Goal: Communication & Community: Answer question/provide support

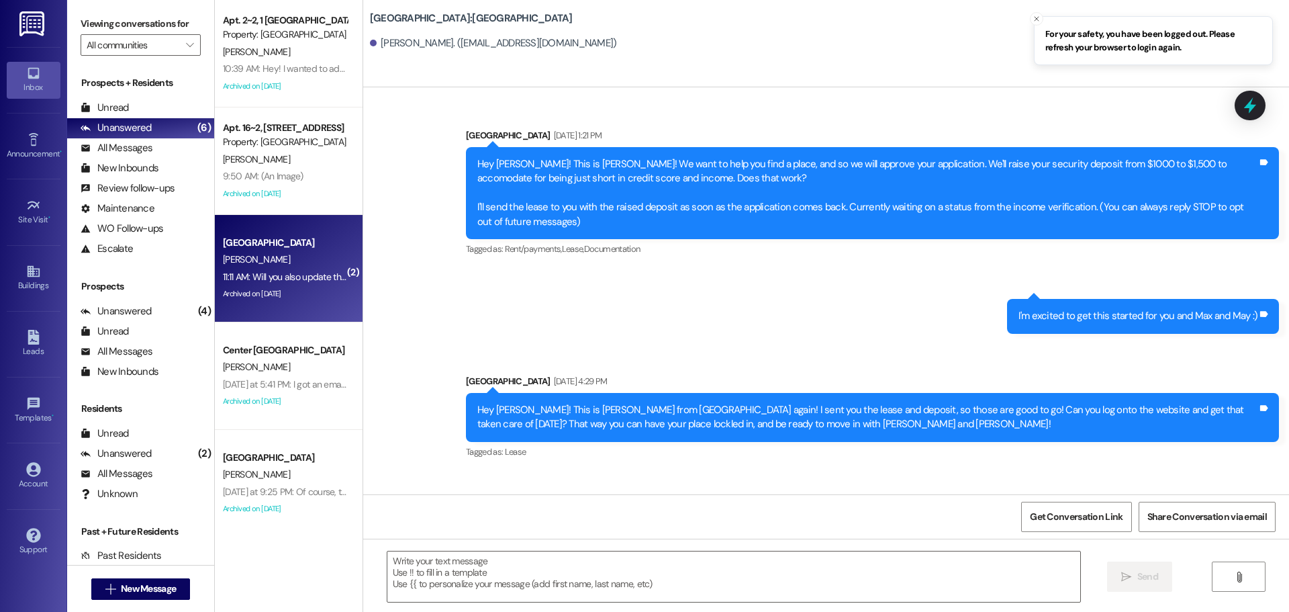
scroll to position [2353, 0]
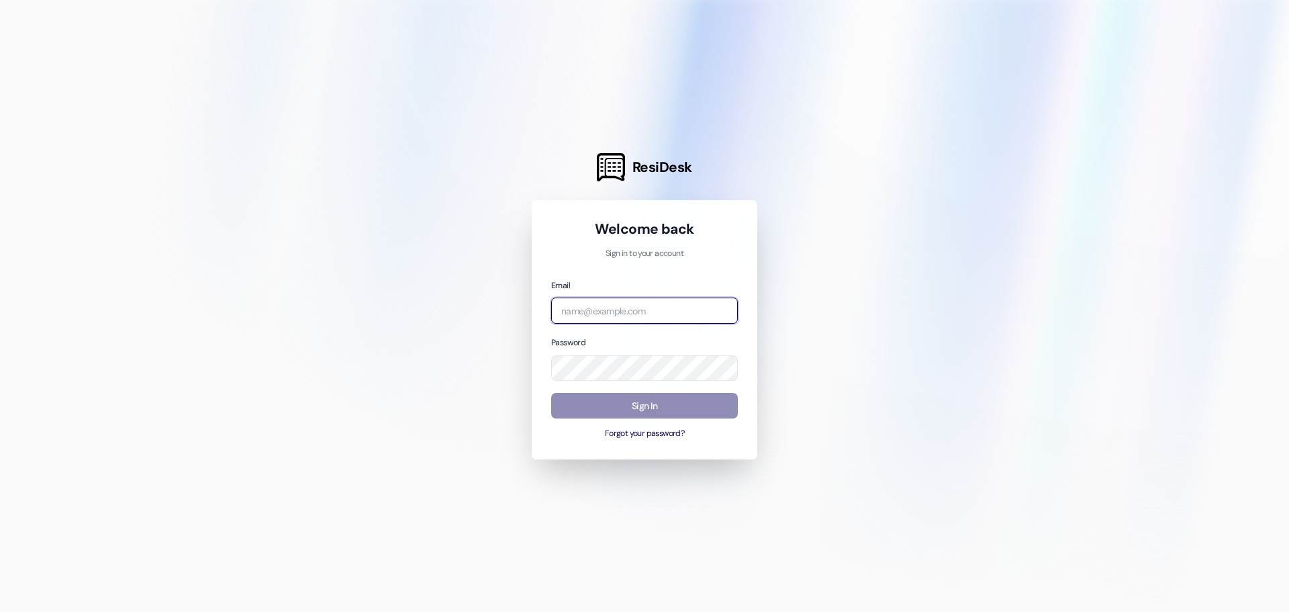
type input "[EMAIL_ADDRESS][DOMAIN_NAME]"
click at [653, 397] on button "Sign In" at bounding box center [644, 406] width 187 height 26
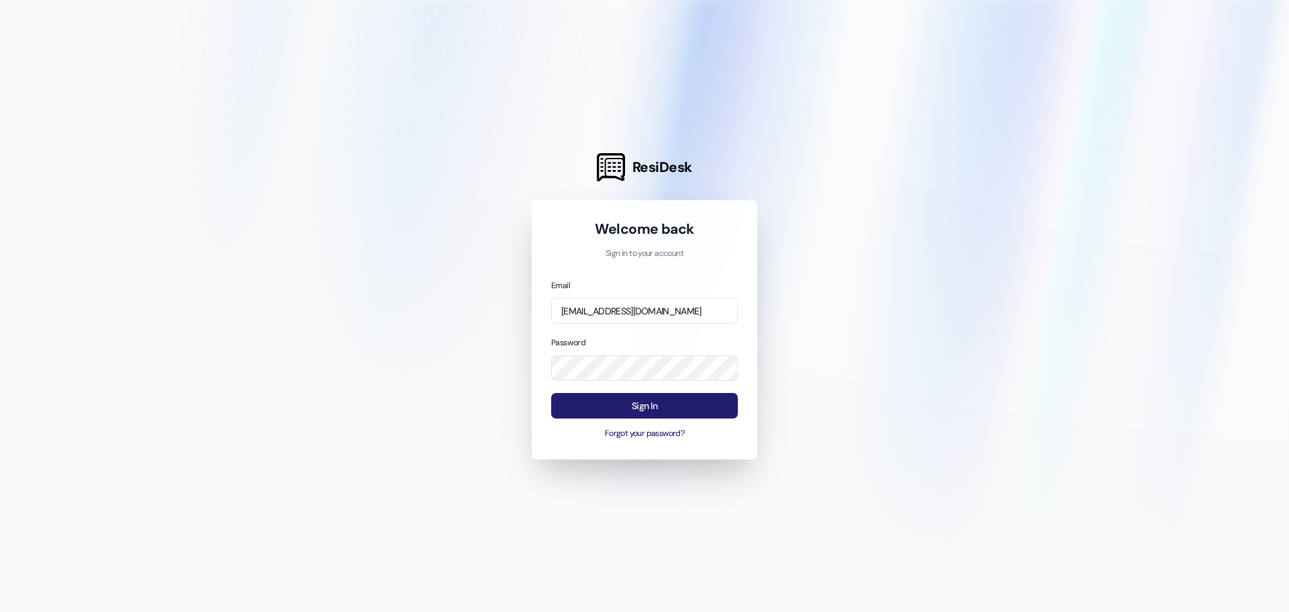
click at [653, 397] on button "Sign In" at bounding box center [644, 406] width 187 height 26
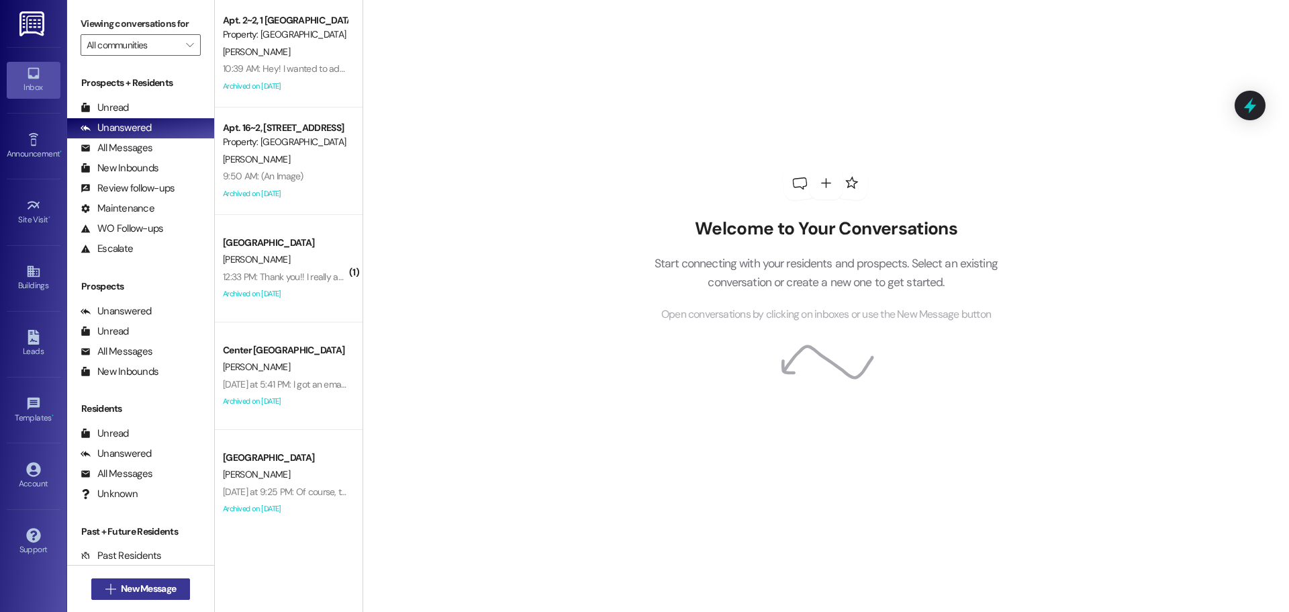
click at [109, 587] on icon "" at bounding box center [110, 589] width 10 height 11
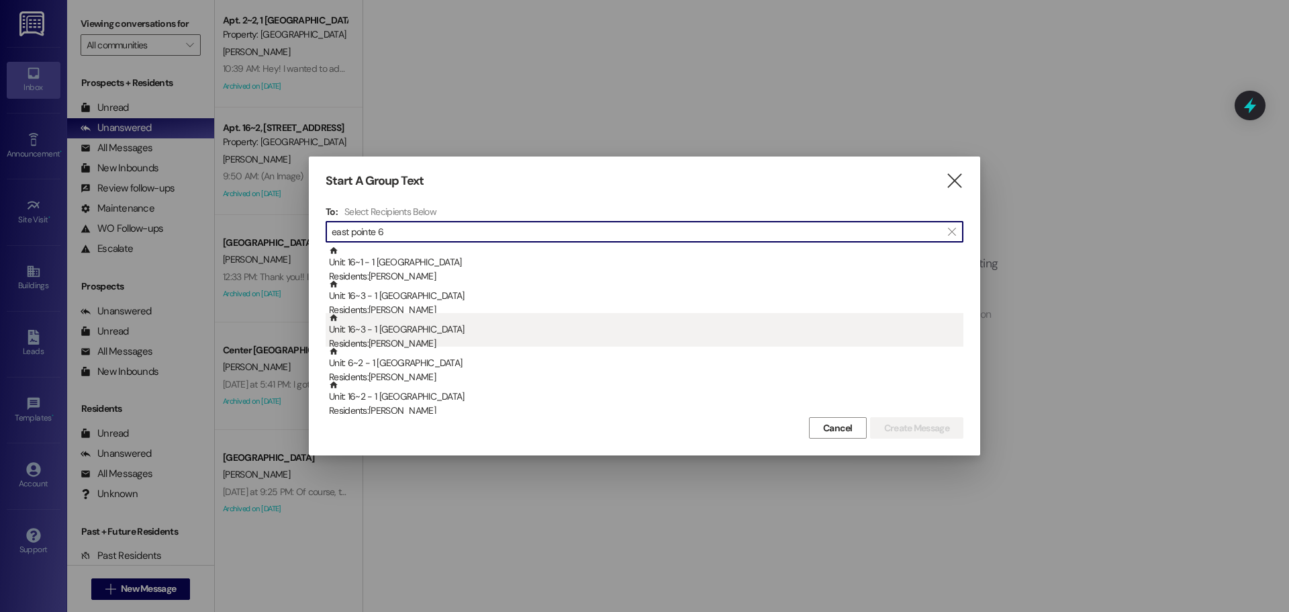
scroll to position [67, 0]
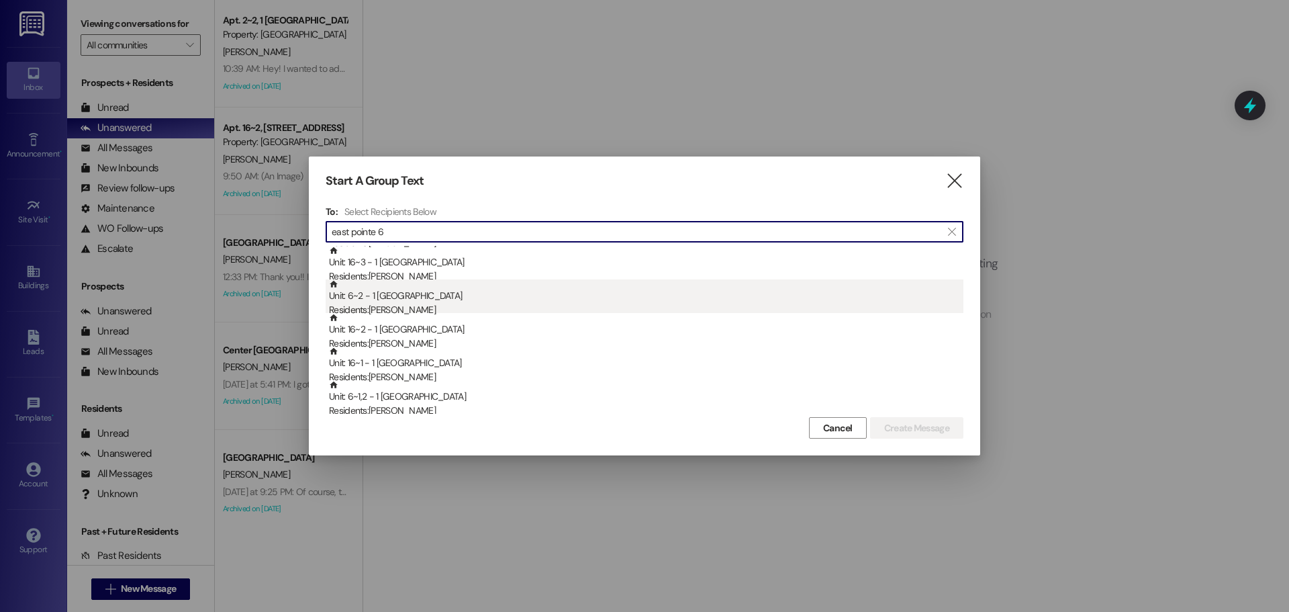
type input "east pointe 6"
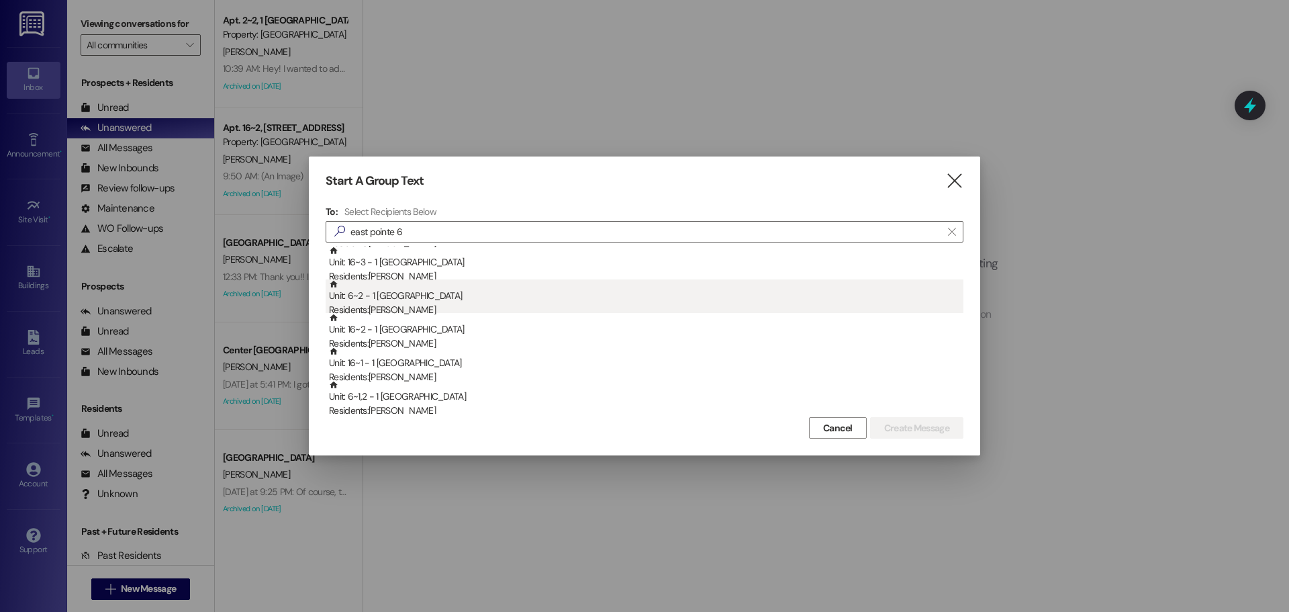
click at [519, 300] on div "Unit: 6~2 - 1 East Pointe Residents: [PERSON_NAME]" at bounding box center [646, 298] width 635 height 38
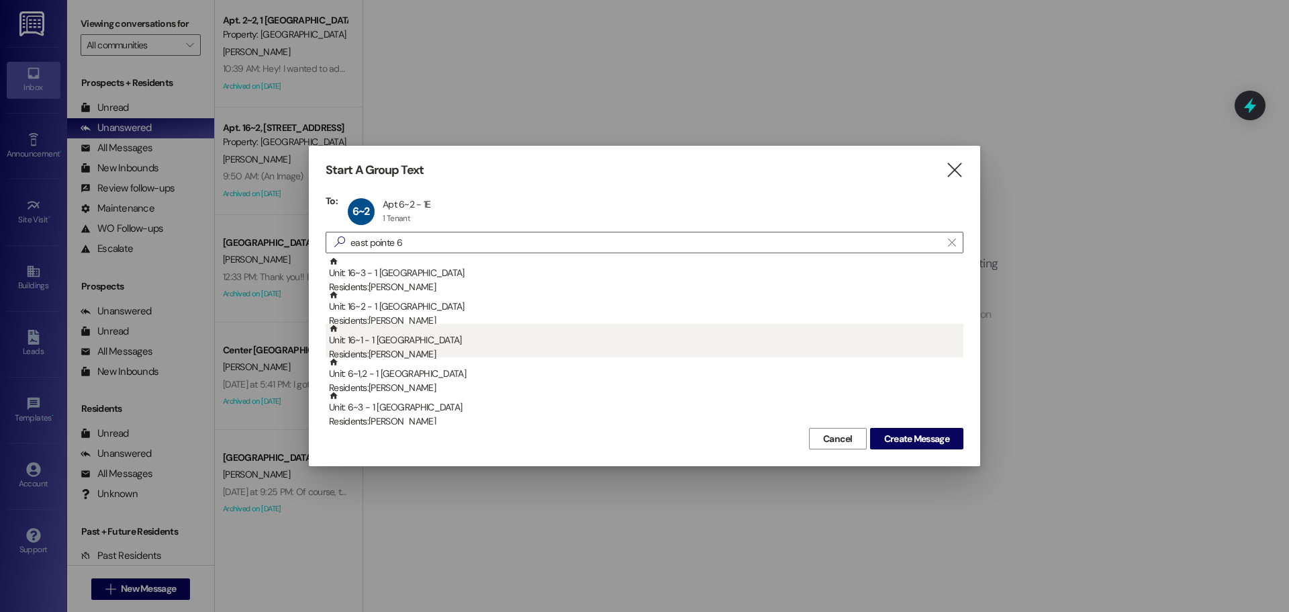
scroll to position [134, 0]
click at [498, 349] on div "Residents: [PERSON_NAME]" at bounding box center [646, 354] width 635 height 14
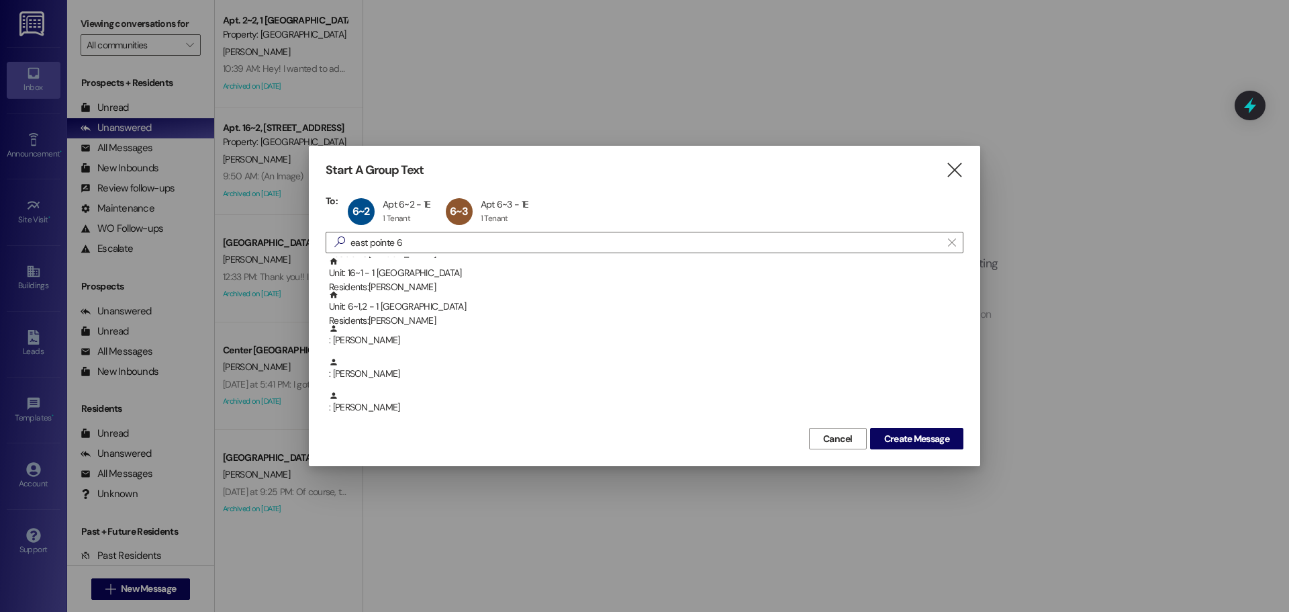
scroll to position [201, 0]
click at [884, 435] on span "Create Message" at bounding box center [916, 439] width 65 height 14
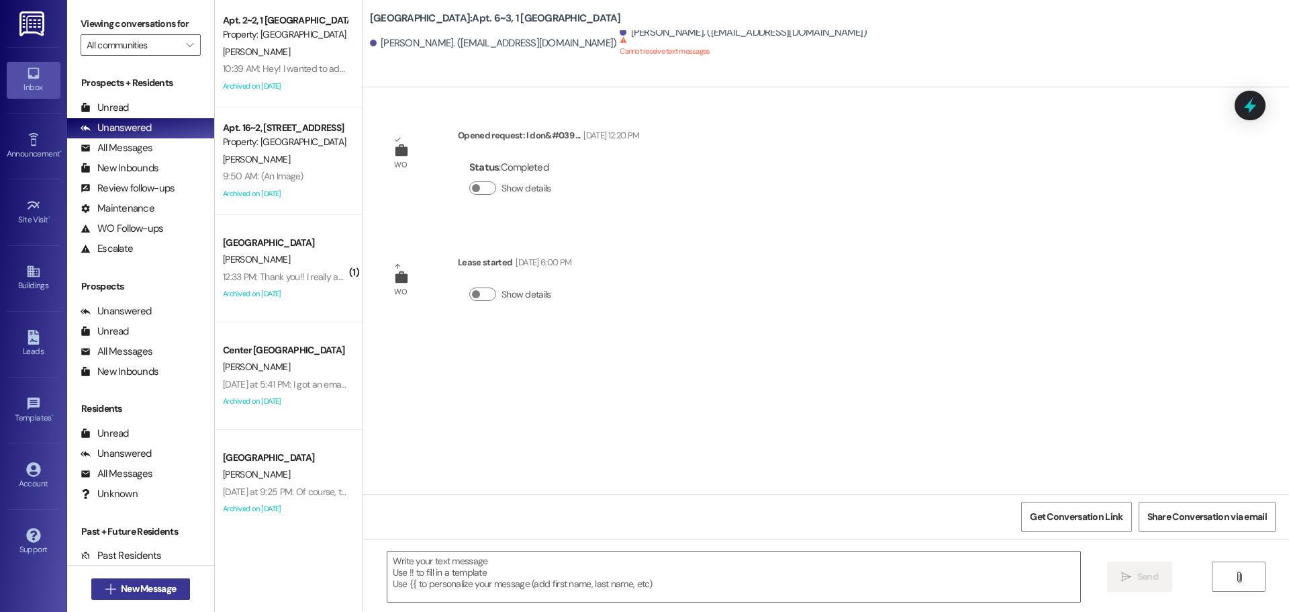
click at [148, 597] on button " New Message" at bounding box center [140, 588] width 99 height 21
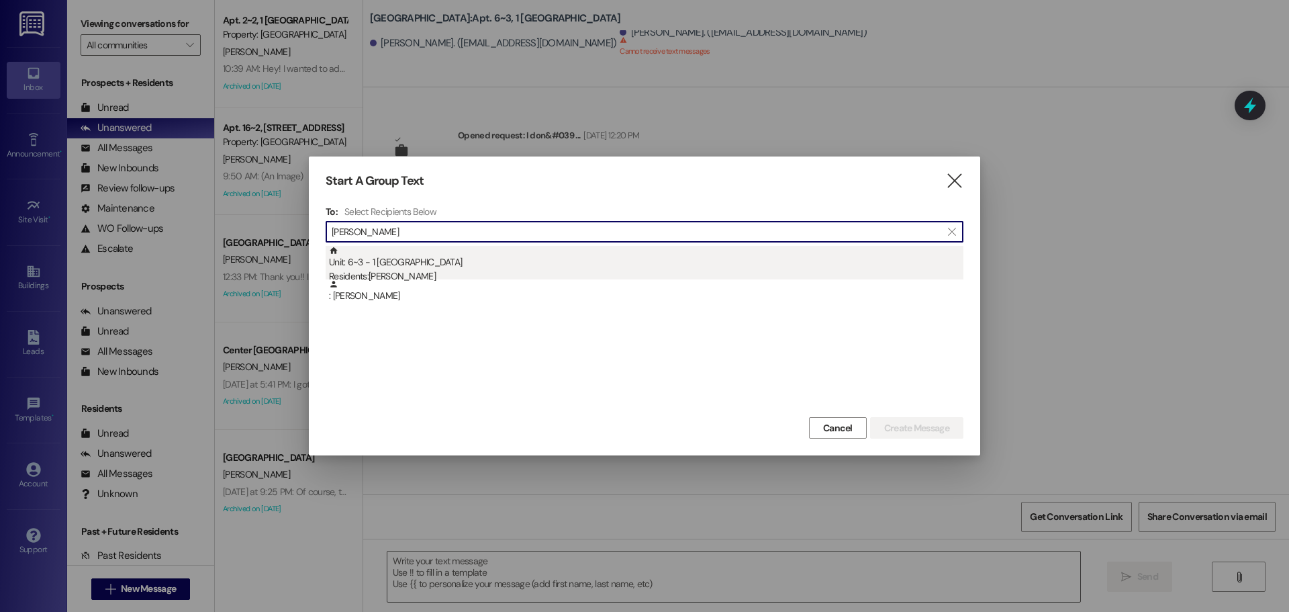
type input "[PERSON_NAME]"
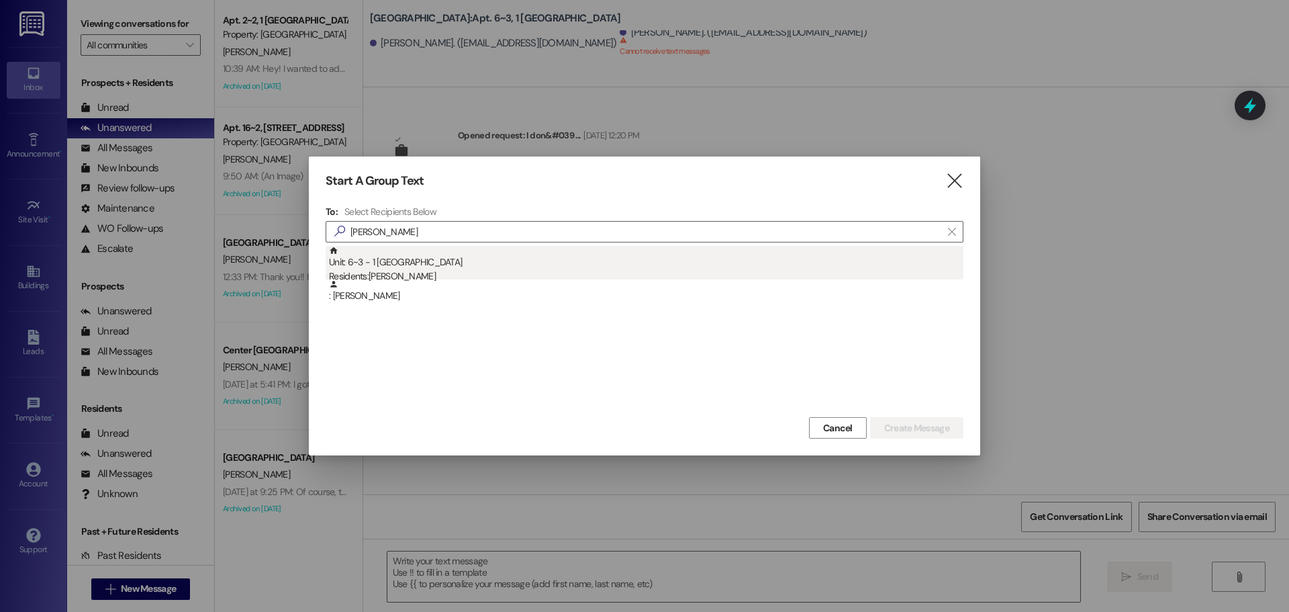
click at [447, 255] on div "Unit: 6~3 - 1 East Pointe Residents: [PERSON_NAME]" at bounding box center [646, 265] width 635 height 38
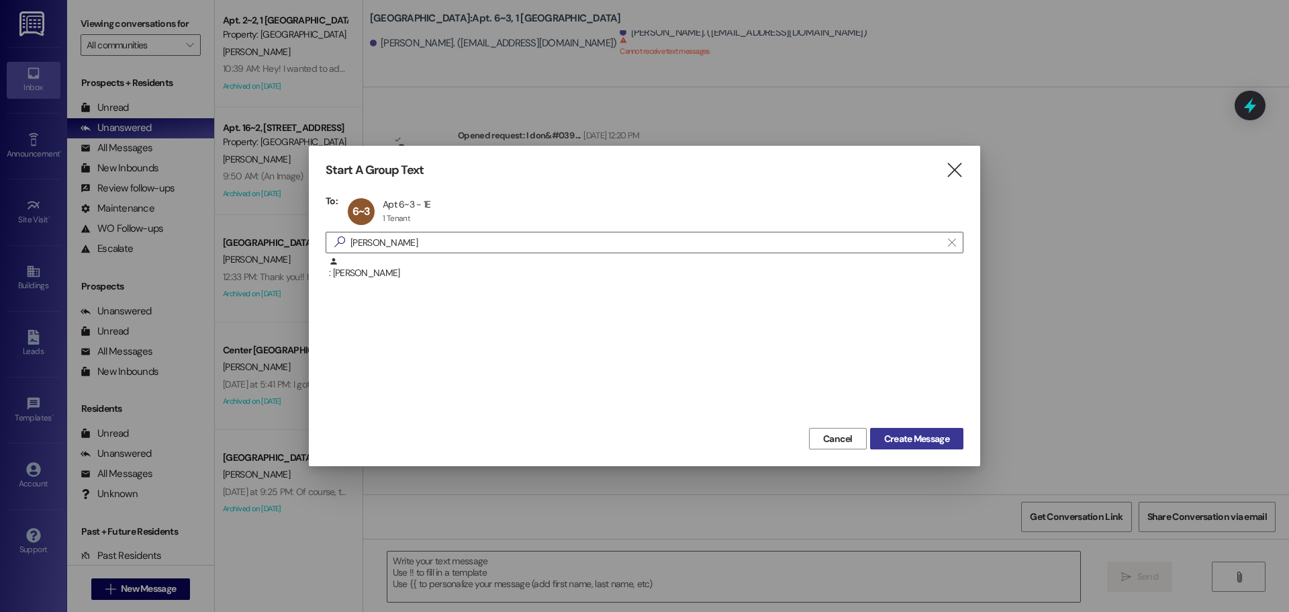
click at [915, 447] on button "Create Message" at bounding box center [916, 438] width 93 height 21
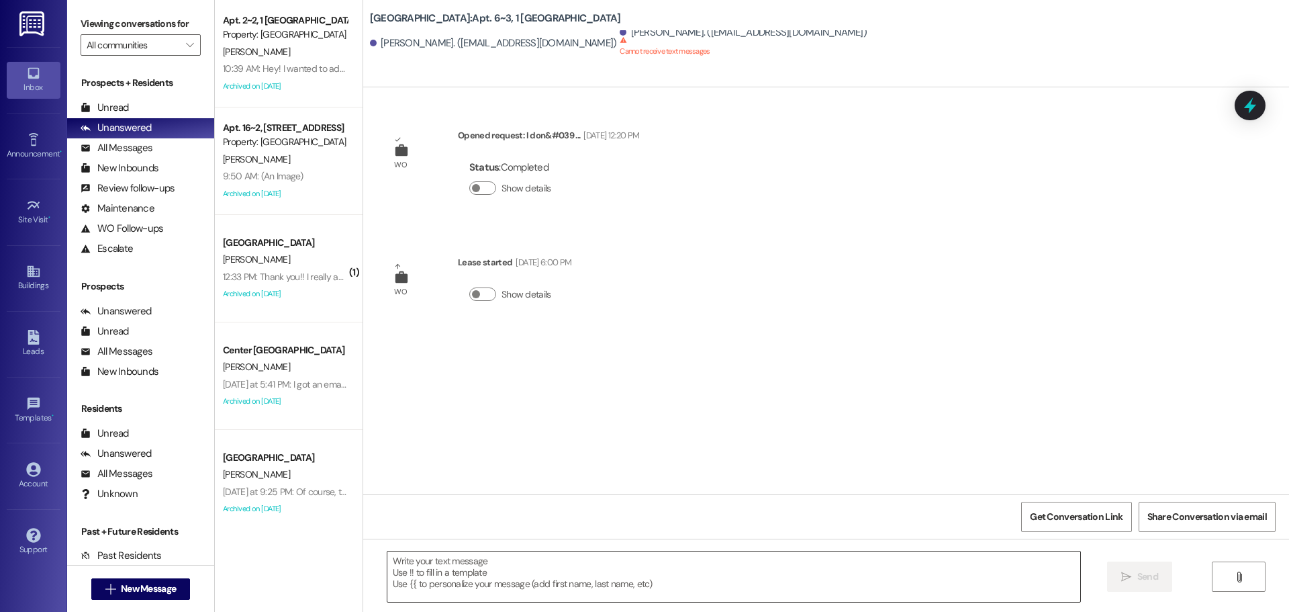
click at [726, 584] on textarea at bounding box center [734, 576] width 693 height 50
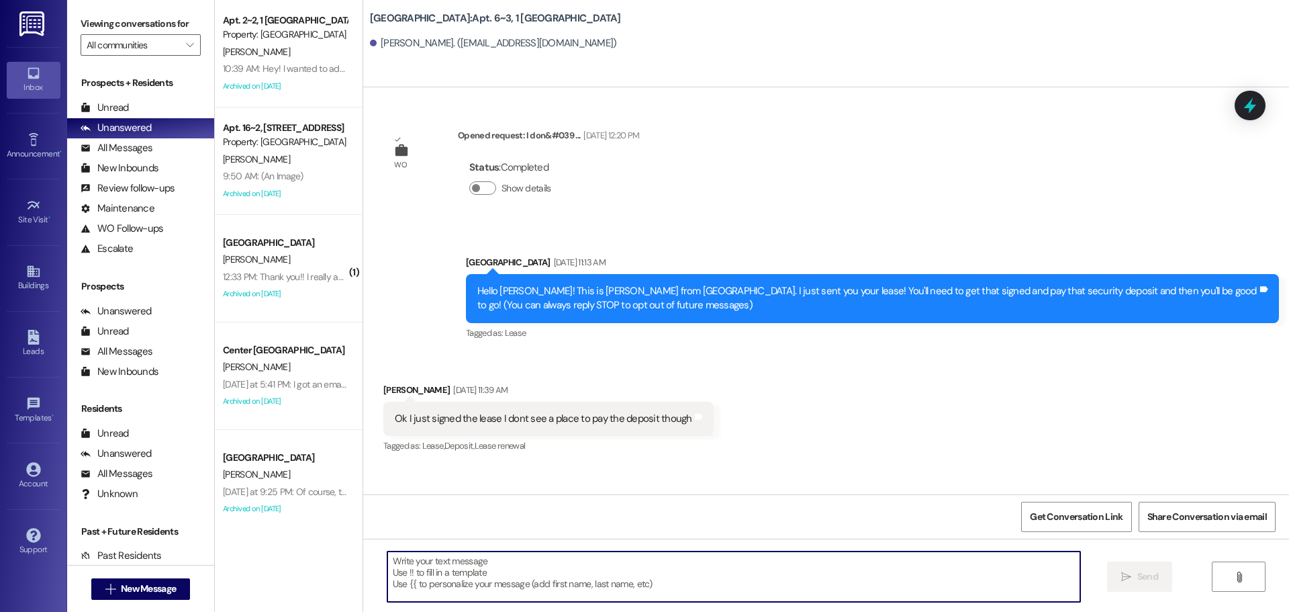
scroll to position [9563, 0]
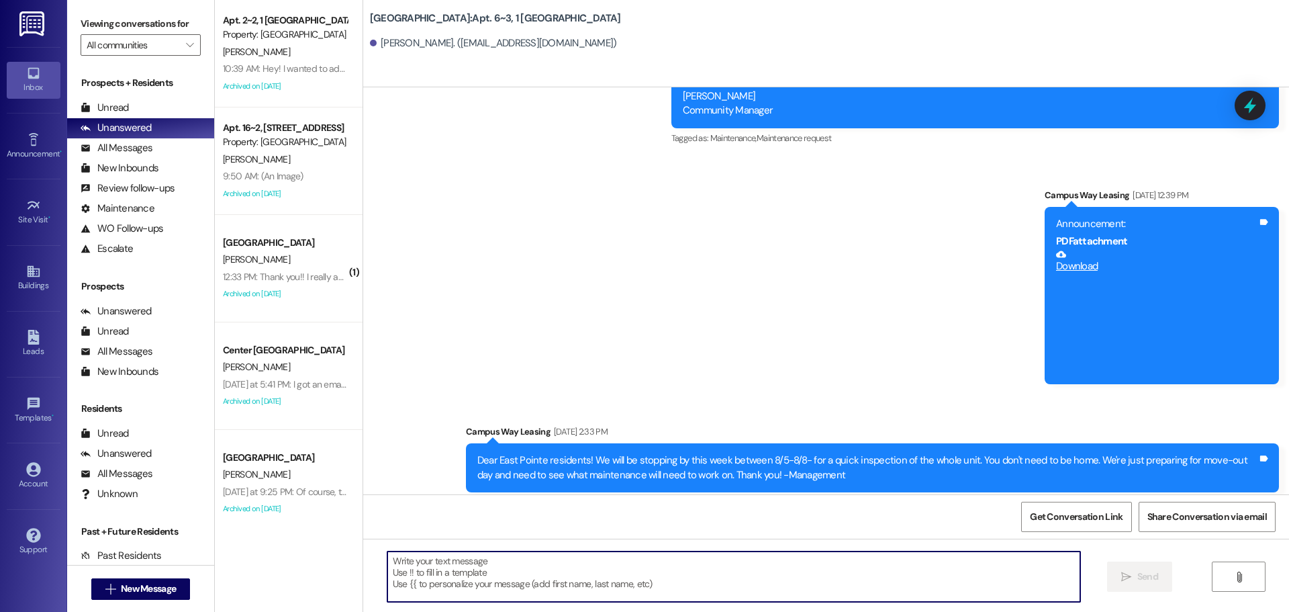
click at [726, 584] on textarea at bounding box center [734, 576] width 693 height 50
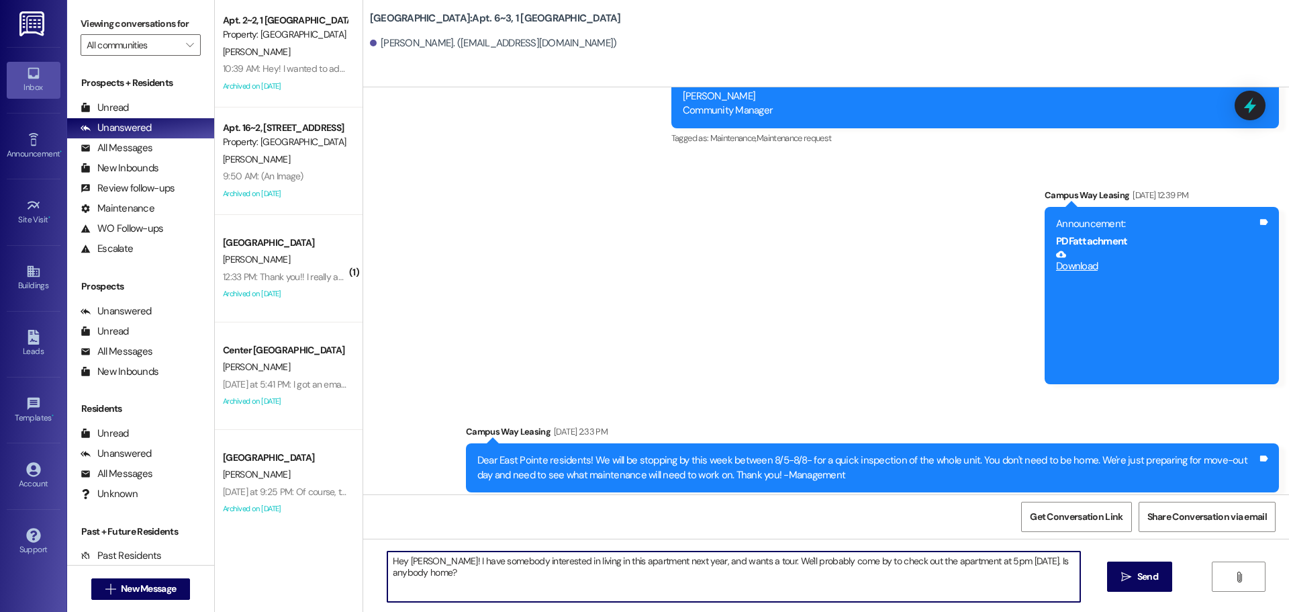
click at [435, 561] on textarea "Hey [PERSON_NAME]! I have somebody interested in living in this apartment next …" at bounding box center [734, 576] width 693 height 50
type textarea "Hey [PERSON_NAME]! This is the office. I have somebody interested in living in …"
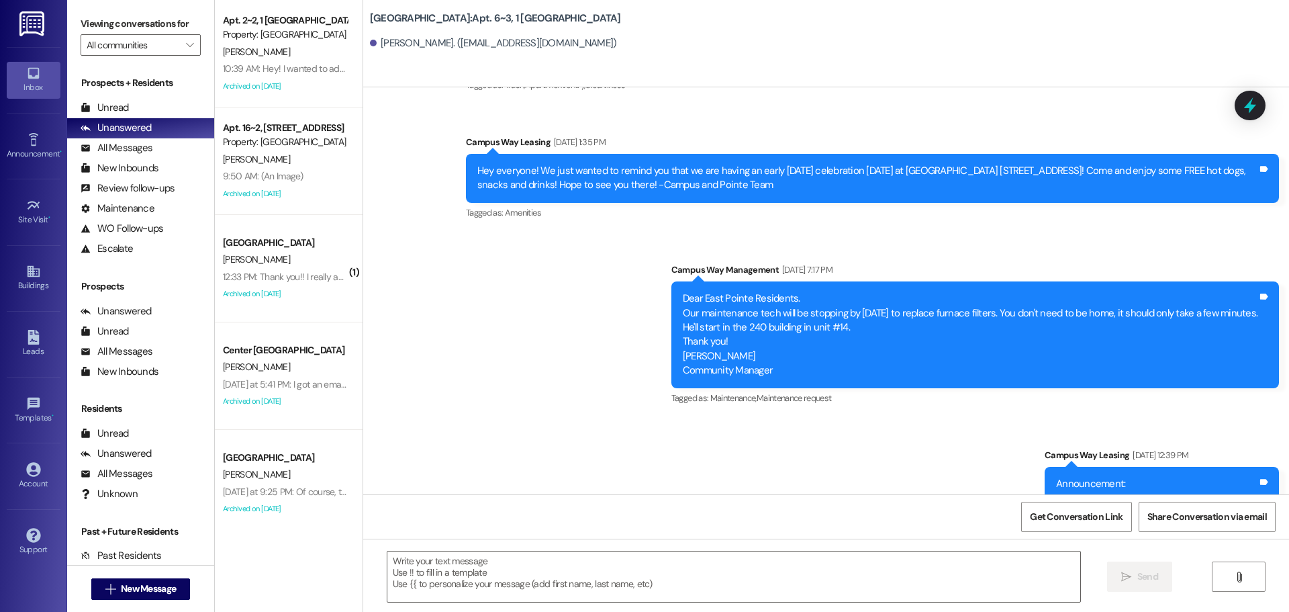
scroll to position [9671, 0]
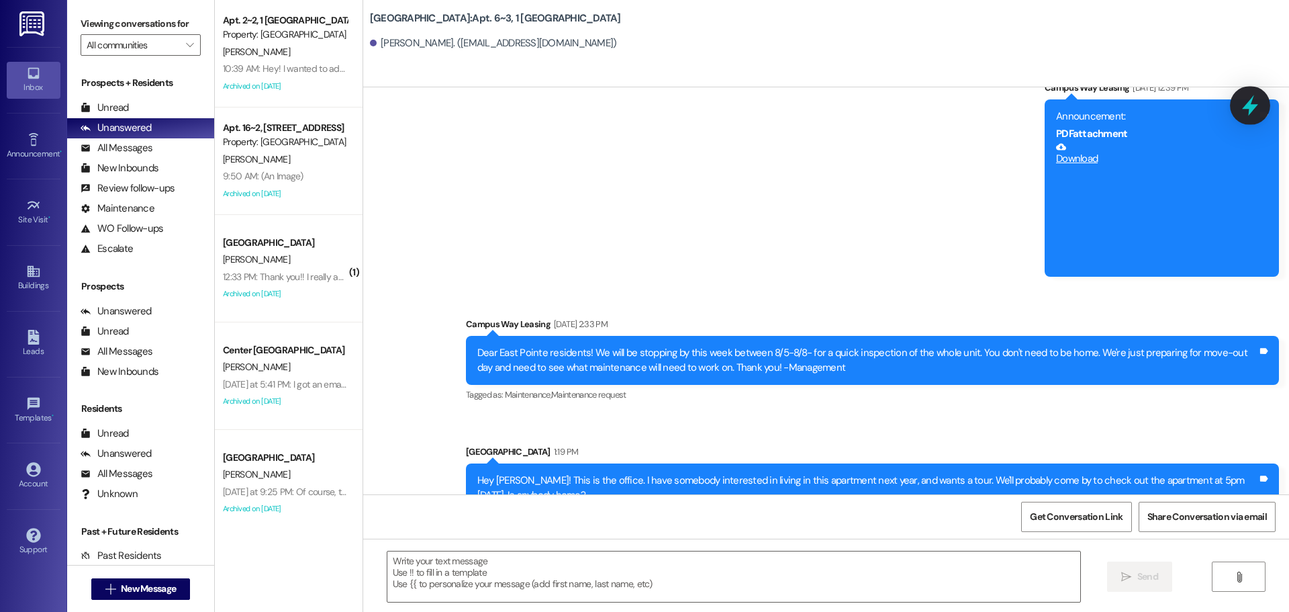
click at [1240, 96] on icon at bounding box center [1250, 105] width 23 height 23
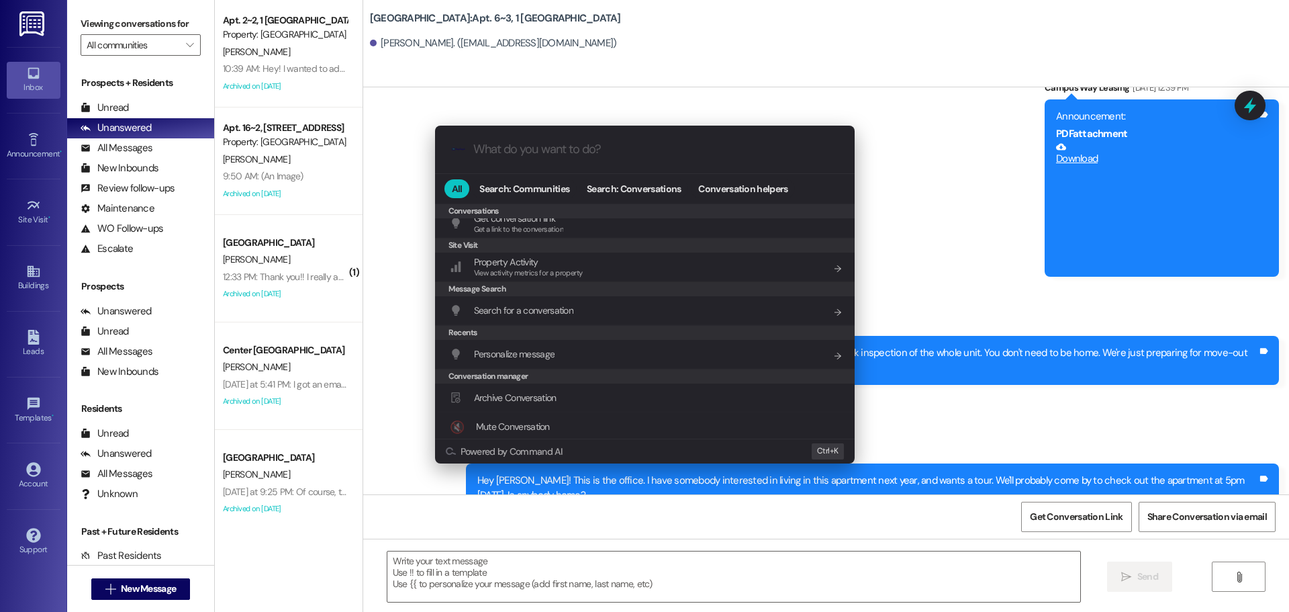
scroll to position [600, 0]
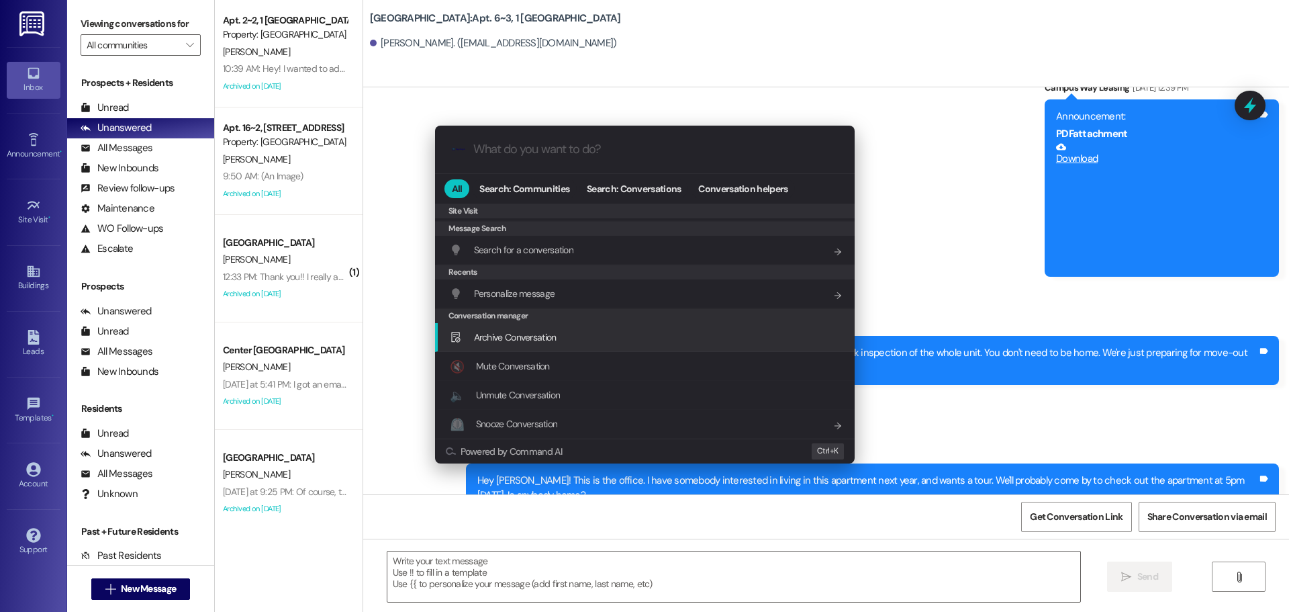
click at [518, 336] on span "Archive Conversation" at bounding box center [515, 337] width 83 height 12
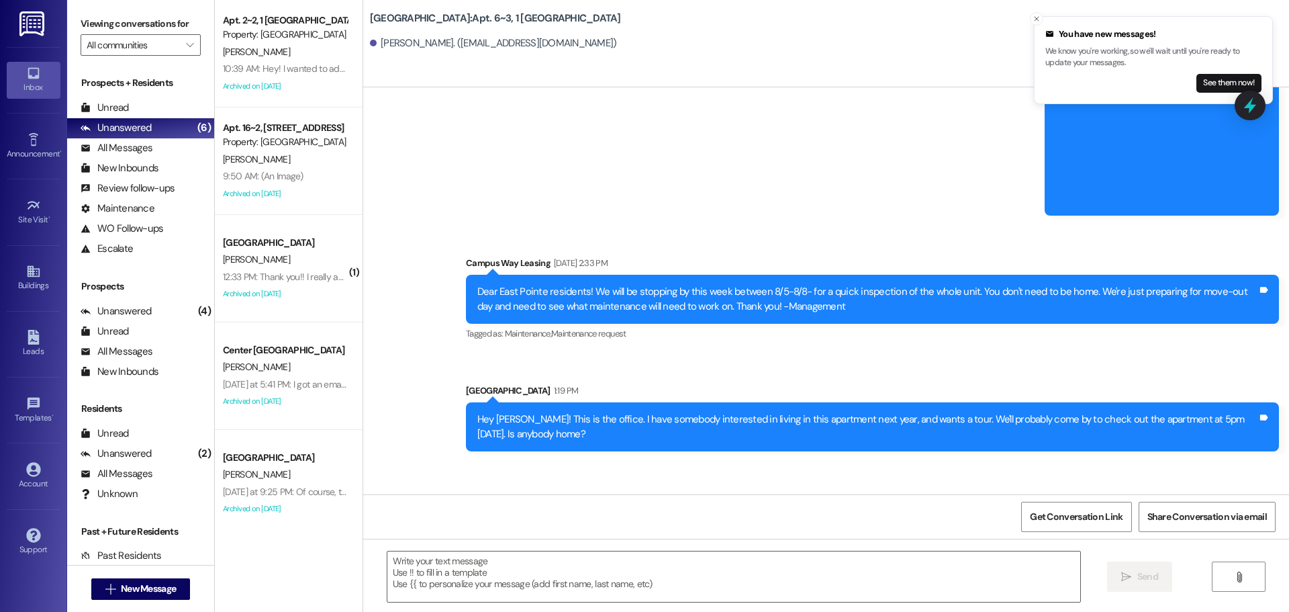
scroll to position [9764, 0]
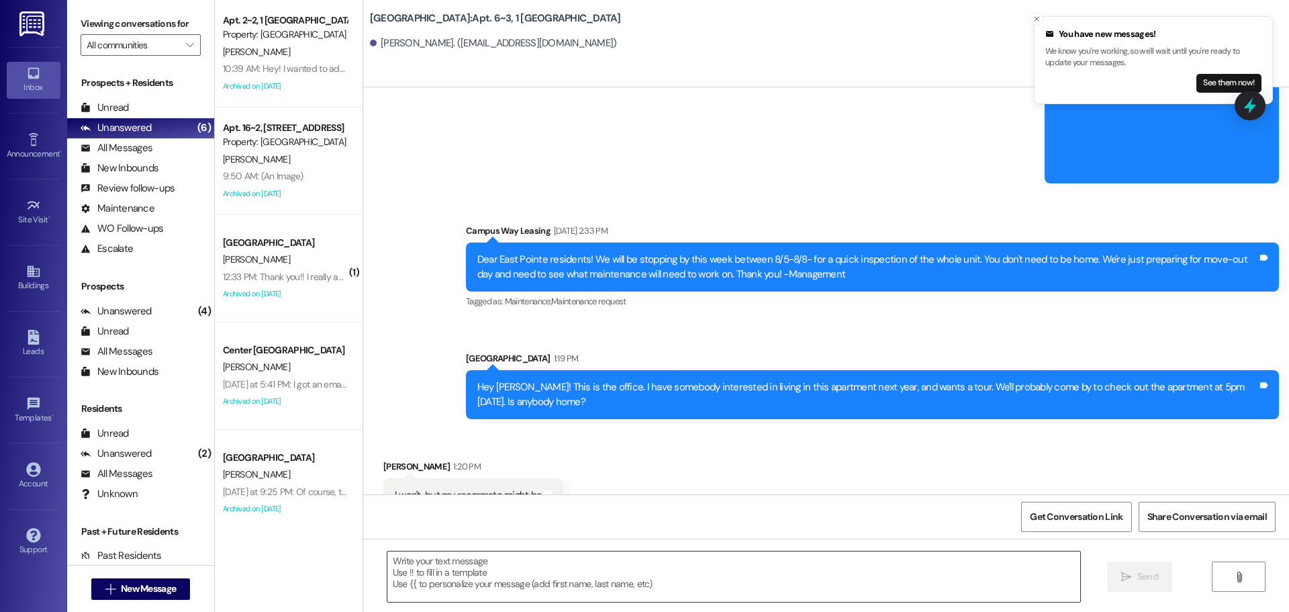
click at [457, 582] on textarea at bounding box center [734, 576] width 693 height 50
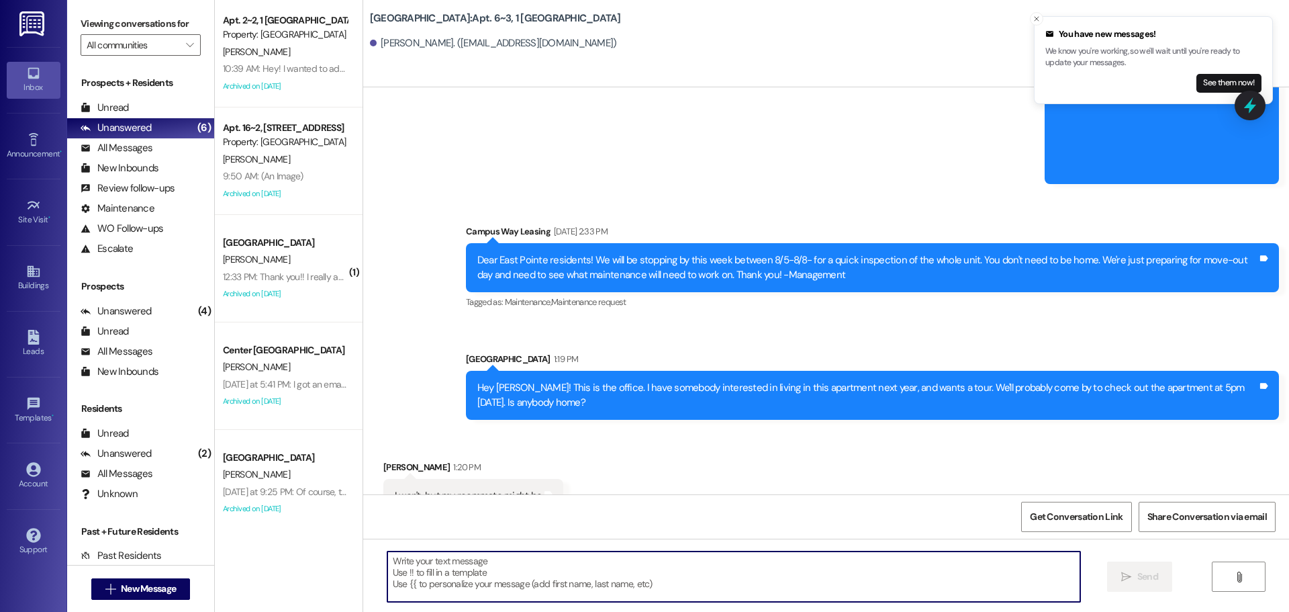
scroll to position [9765, 0]
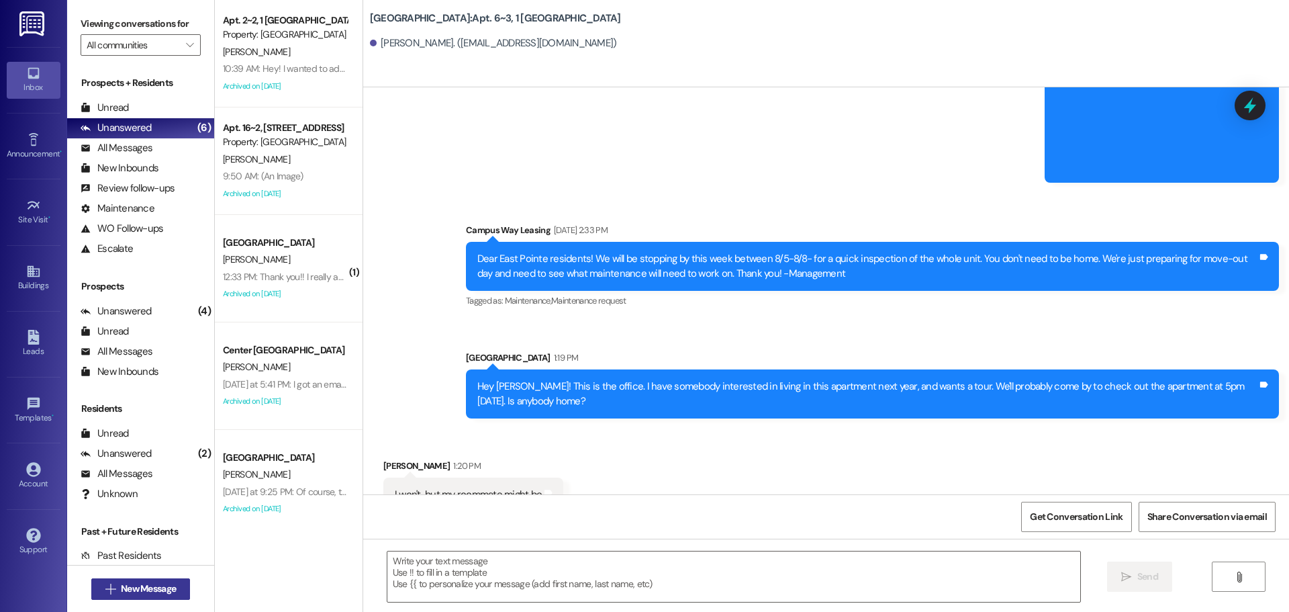
click at [103, 594] on span " New Message" at bounding box center [141, 589] width 77 height 14
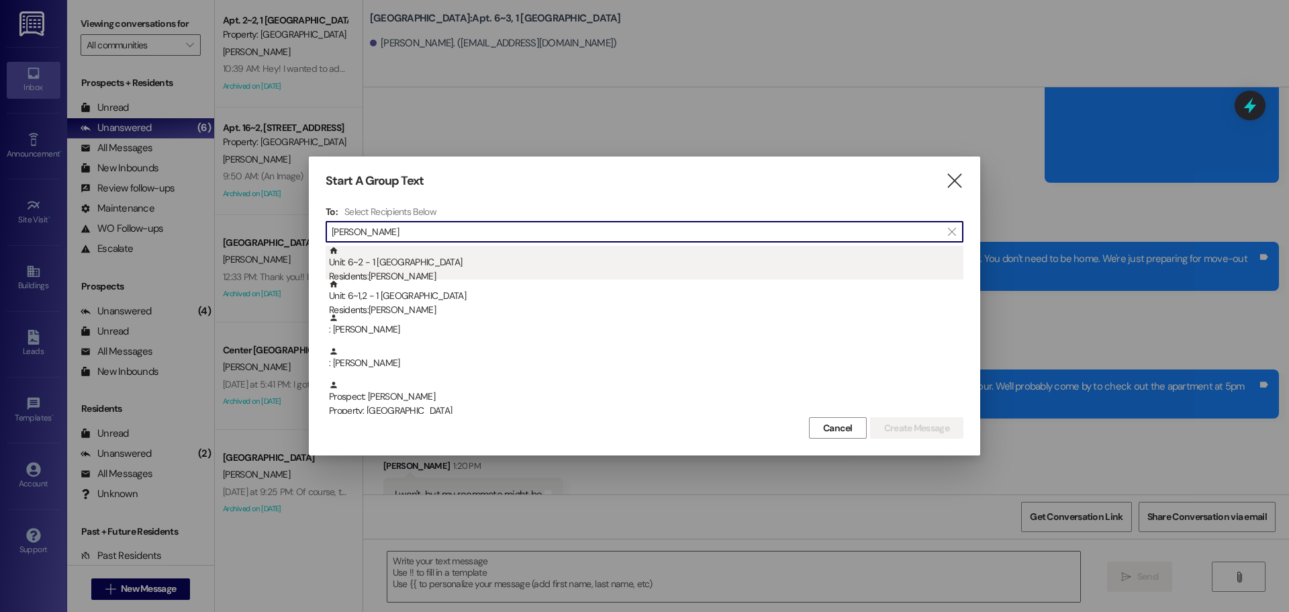
type input "[PERSON_NAME]"
click at [547, 262] on div "Unit: 6~2 - 1 East Pointe Residents: [PERSON_NAME]" at bounding box center [646, 265] width 635 height 38
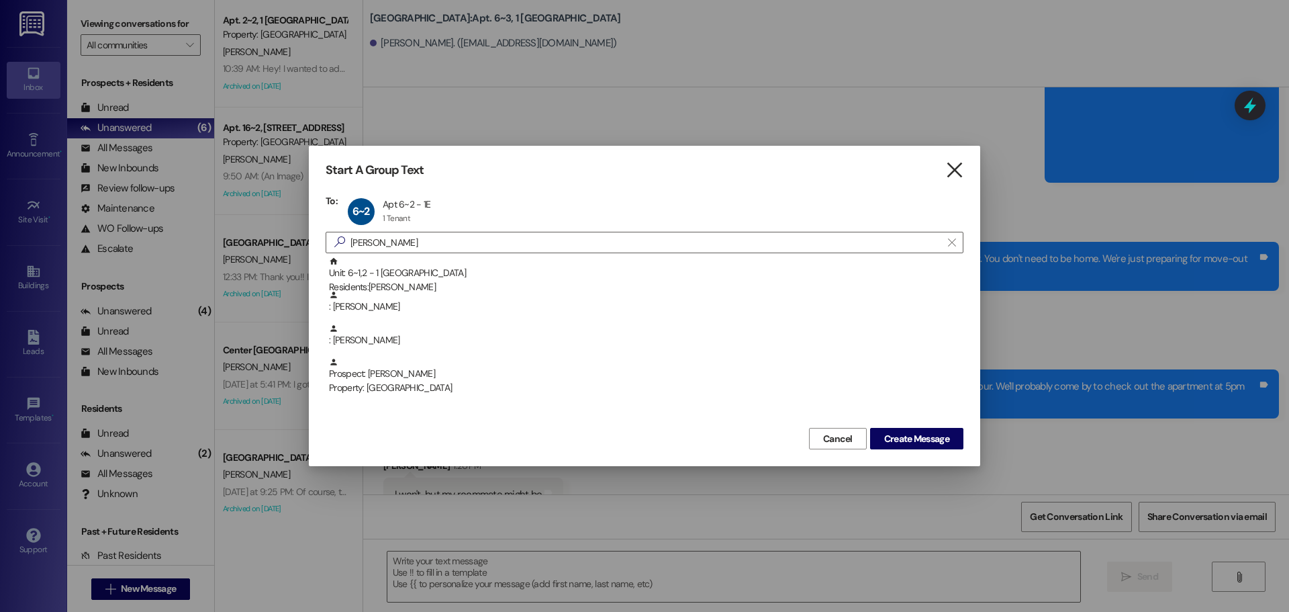
click at [960, 176] on icon "" at bounding box center [955, 170] width 18 height 14
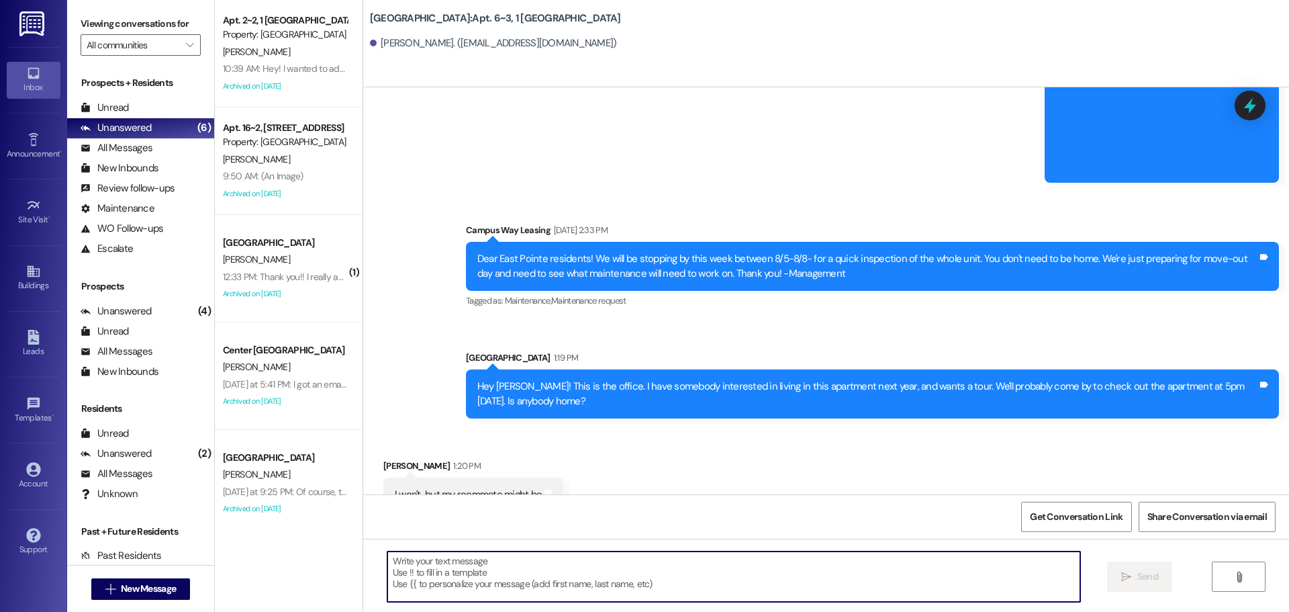
click at [453, 559] on textarea at bounding box center [734, 576] width 693 height 50
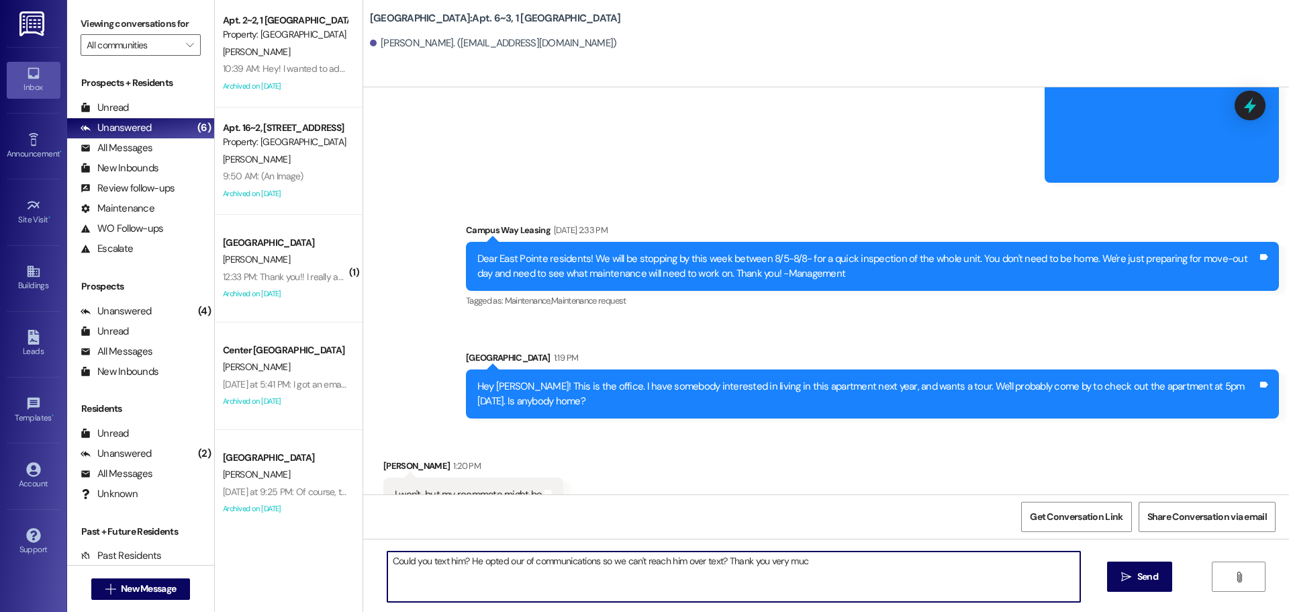
type textarea "Could you text him? He opted our of communications so we can't reach him over t…"
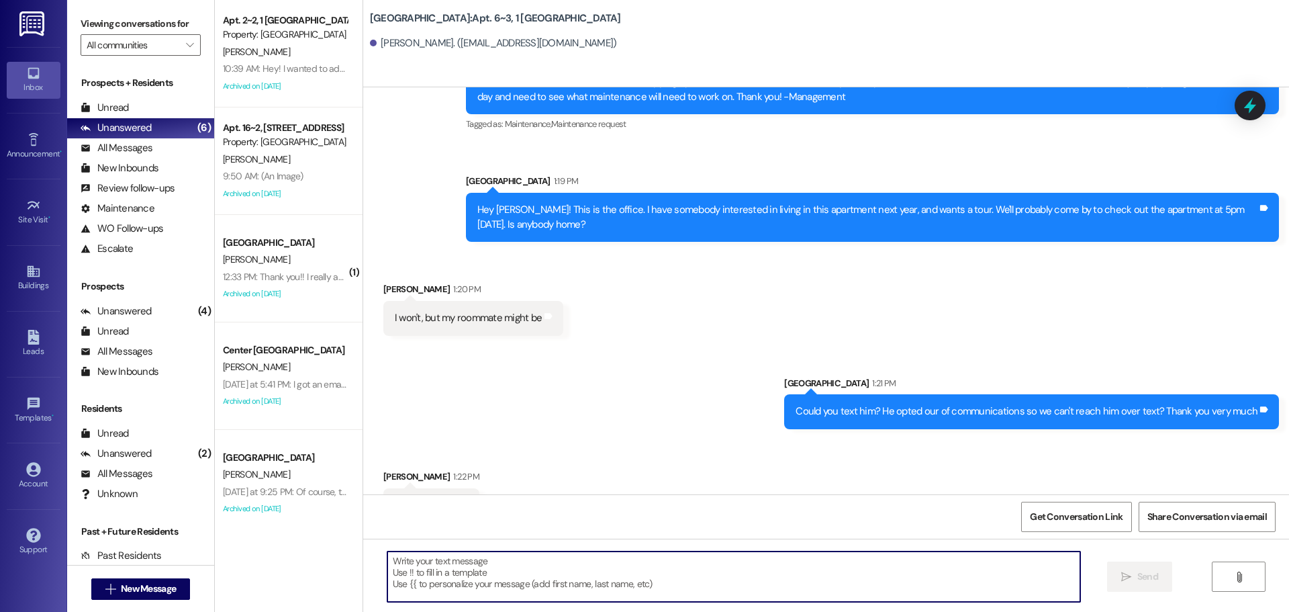
scroll to position [9951, 0]
